Goal: Find specific page/section: Find specific page/section

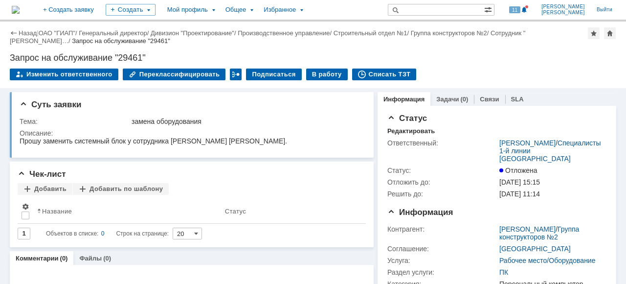
click at [49, 32] on link "ОАО "ГИАП"" at bounding box center [57, 32] width 37 height 7
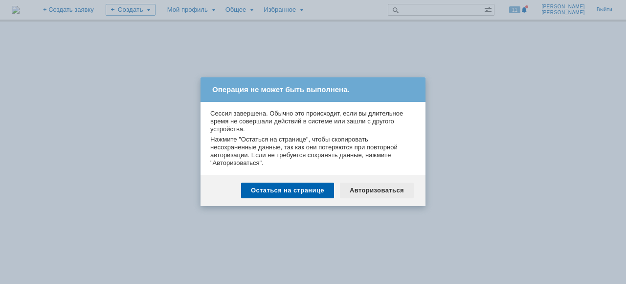
click at [380, 189] on div "Авторизоваться" at bounding box center [377, 190] width 74 height 16
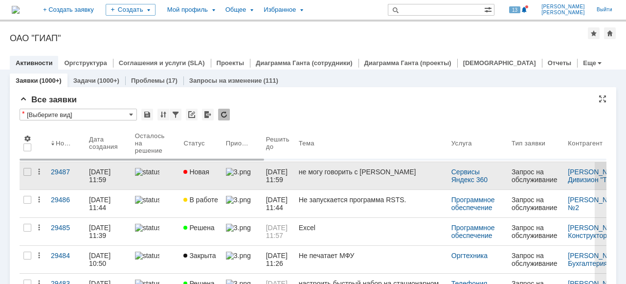
click at [171, 182] on link at bounding box center [155, 175] width 49 height 27
